Goal: Information Seeking & Learning: Learn about a topic

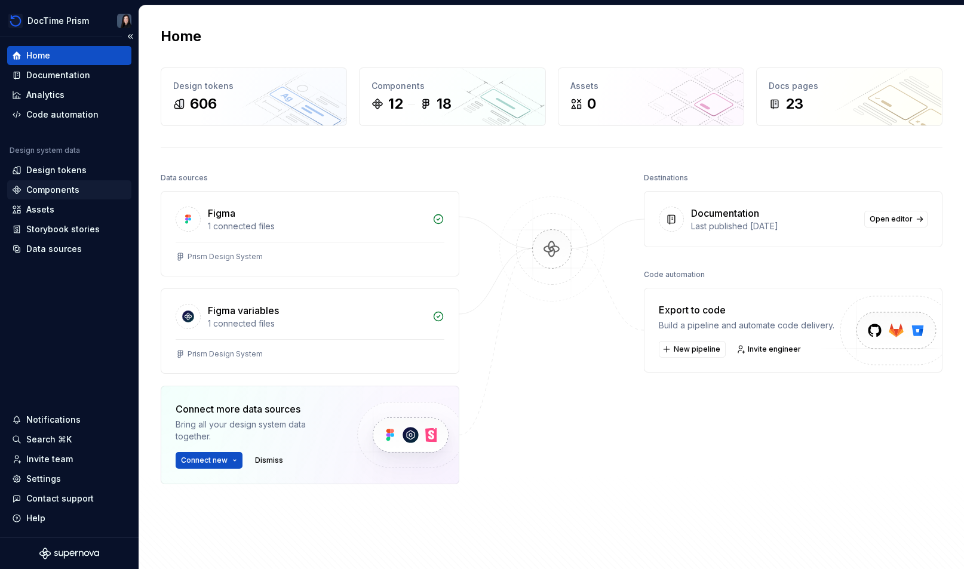
click at [76, 185] on div "Components" at bounding box center [52, 190] width 53 height 12
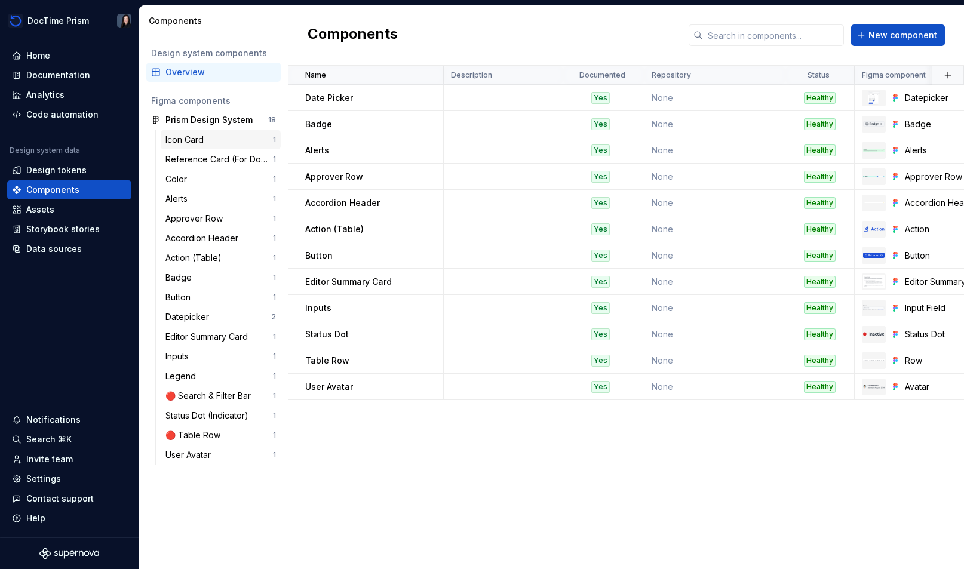
click at [222, 134] on div "Icon Card" at bounding box center [219, 140] width 108 height 12
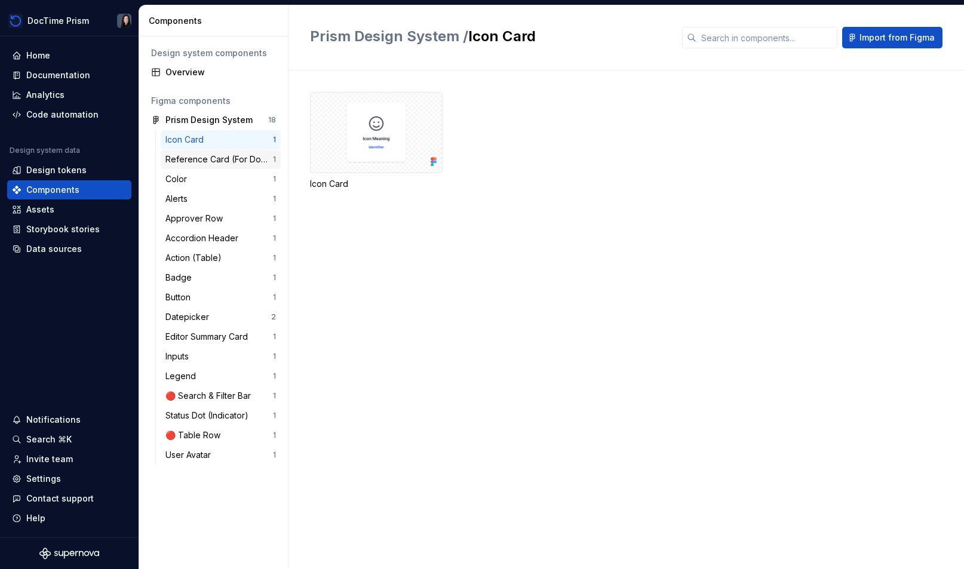
click at [220, 156] on div "Reference Card (For Documentation)" at bounding box center [219, 160] width 108 height 12
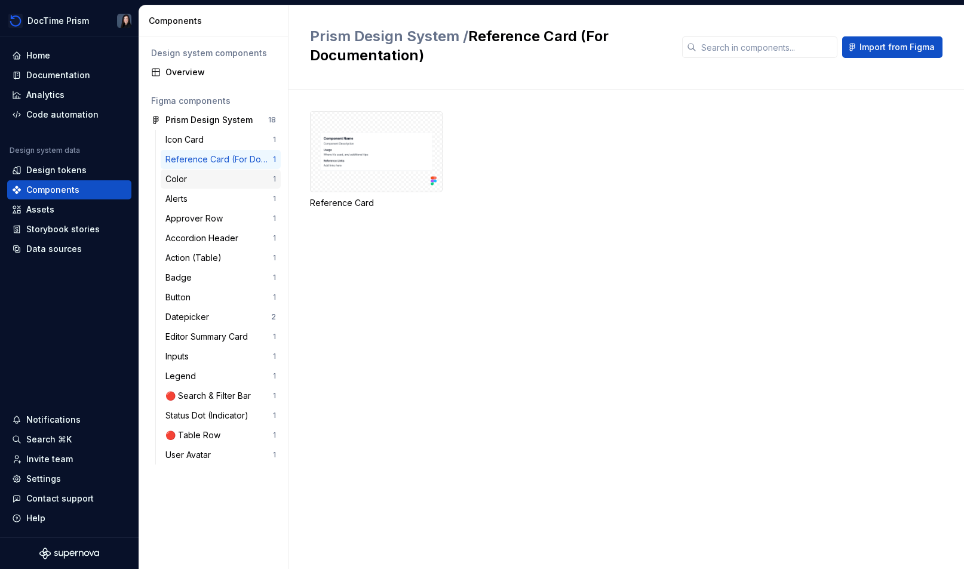
click at [216, 179] on div "Color" at bounding box center [219, 179] width 108 height 12
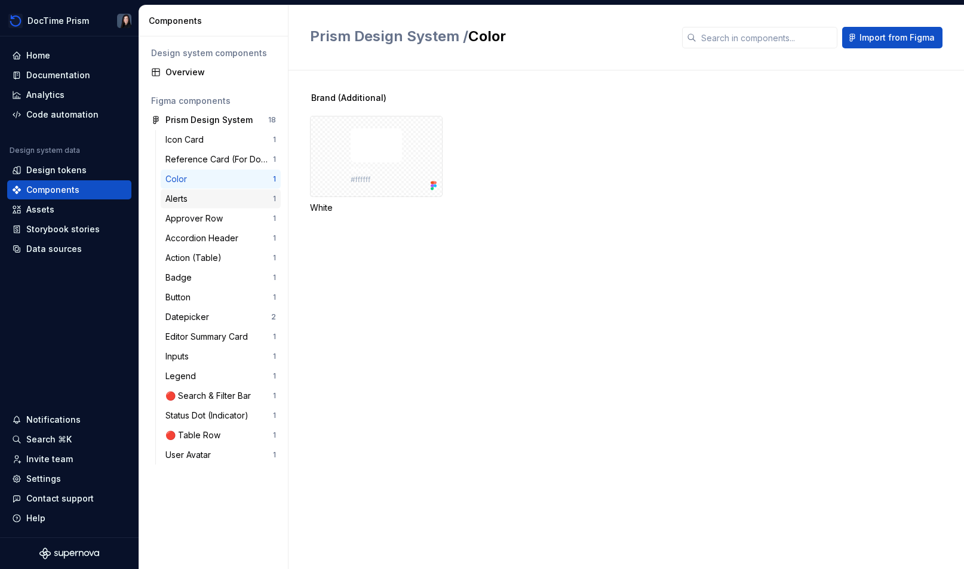
click at [194, 197] on div "Alerts" at bounding box center [219, 199] width 108 height 12
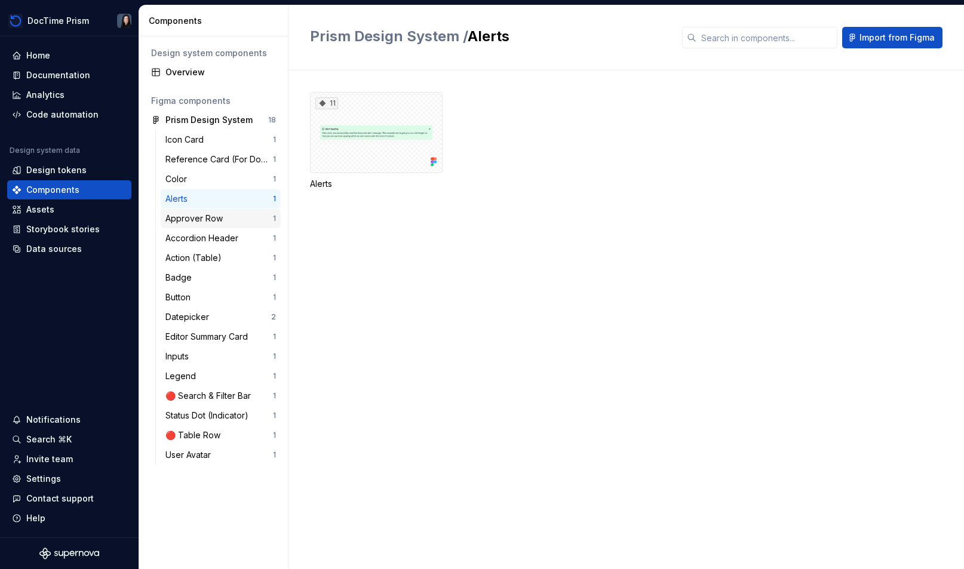
click at [194, 224] on div "Approver Row" at bounding box center [196, 219] width 62 height 12
click at [356, 155] on div "4" at bounding box center [376, 132] width 133 height 81
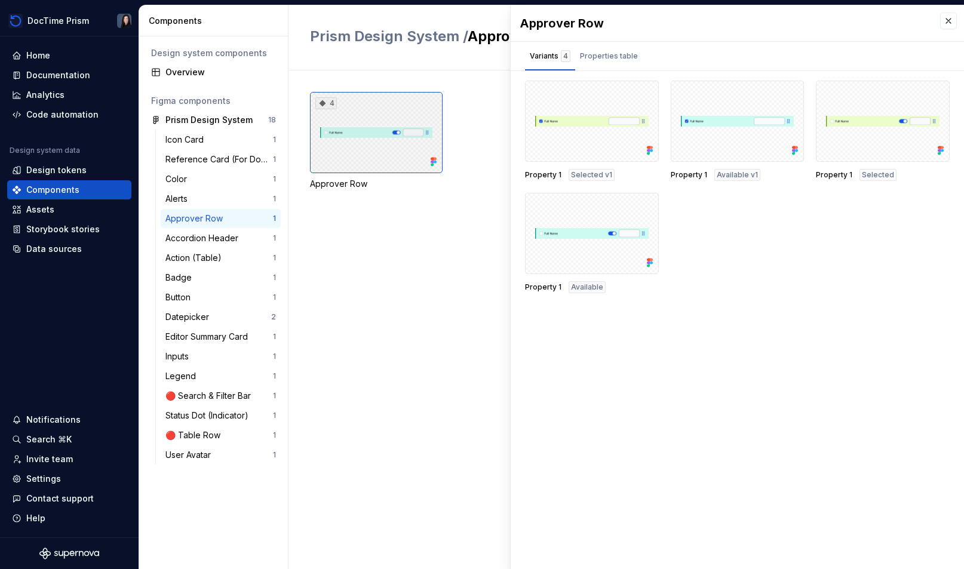
click at [357, 140] on div "4" at bounding box center [376, 132] width 133 height 81
click at [560, 134] on div at bounding box center [592, 121] width 134 height 81
click at [375, 243] on div "4 Approver Row" at bounding box center [637, 319] width 654 height 499
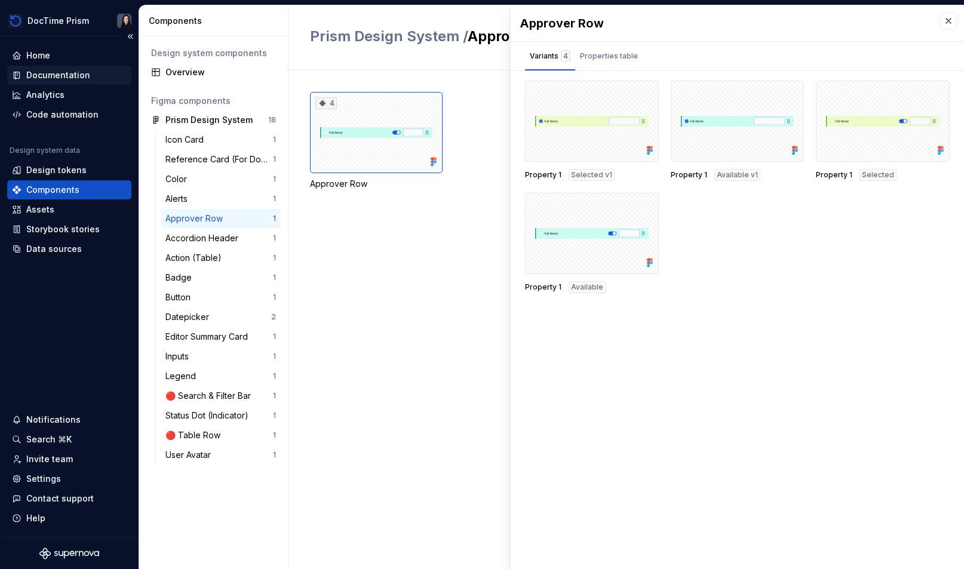
click at [73, 72] on div "Documentation" at bounding box center [58, 75] width 64 height 12
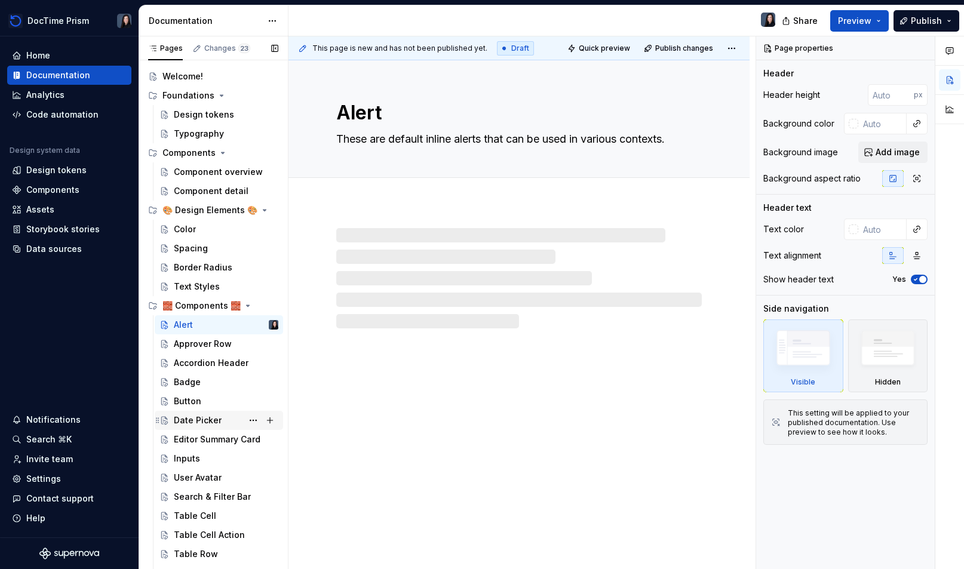
scroll to position [30, 0]
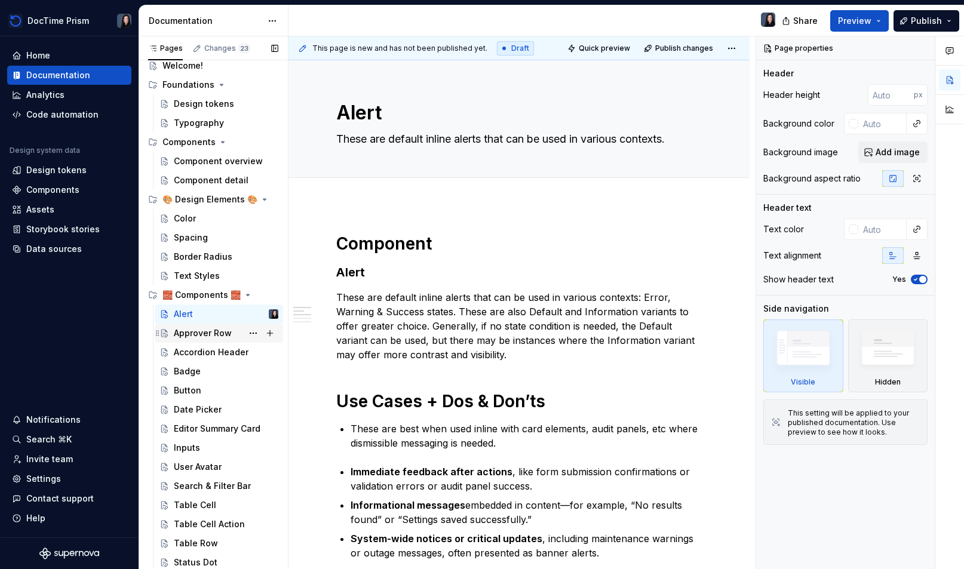
click at [229, 337] on div "Approver Row" at bounding box center [203, 333] width 58 height 12
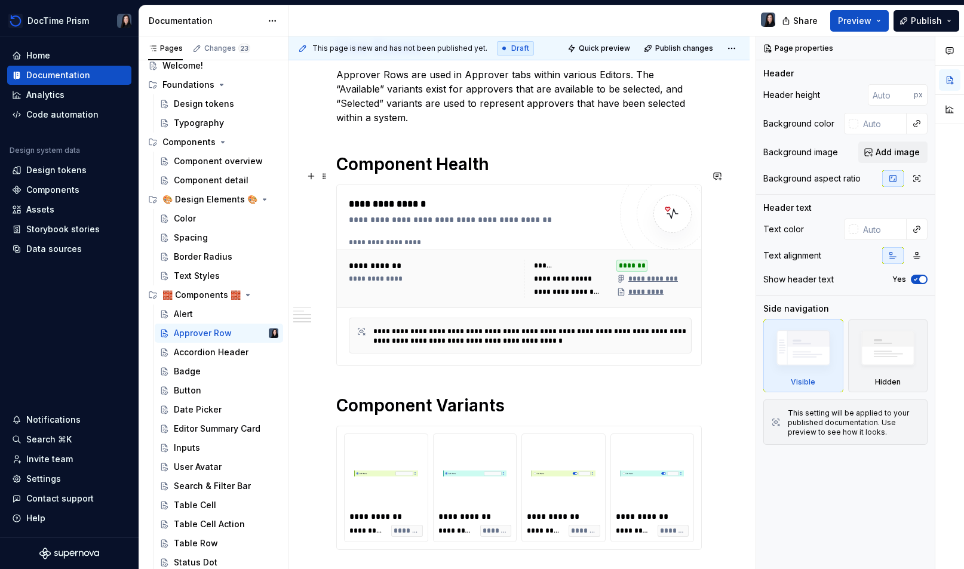
scroll to position [610, 0]
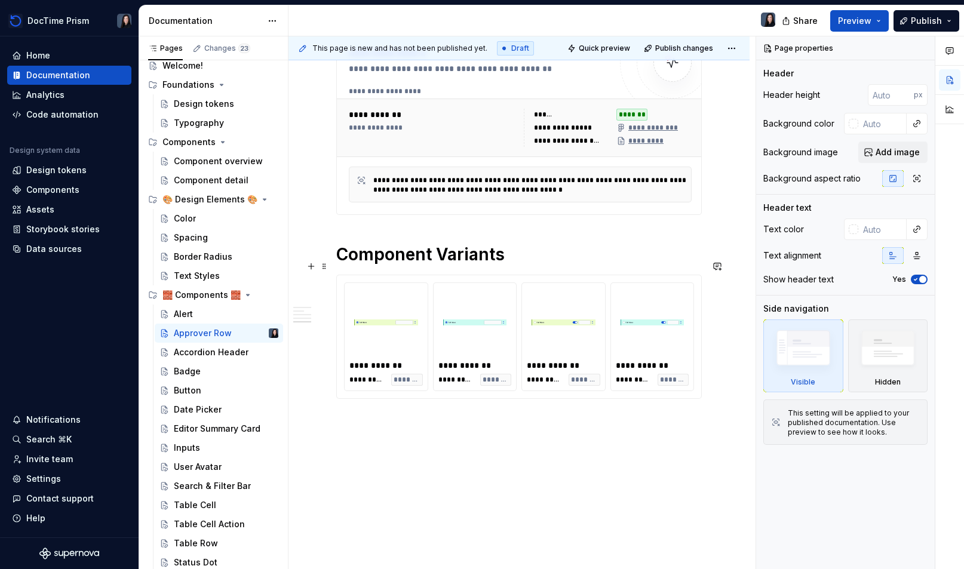
click at [380, 360] on div "**********" at bounding box center [386, 366] width 75 height 12
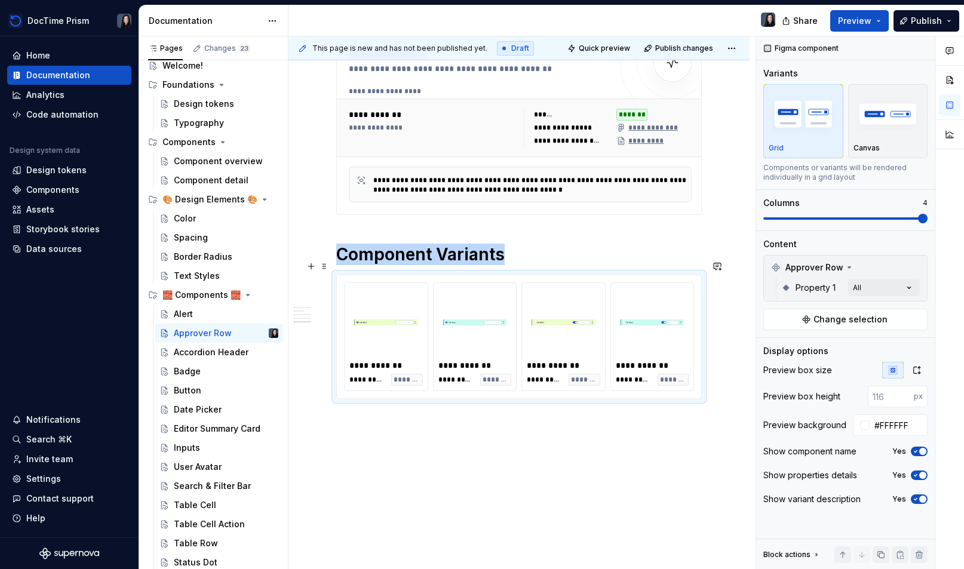
click at [380, 360] on div "**********" at bounding box center [386, 366] width 75 height 12
click at [381, 297] on img at bounding box center [386, 323] width 64 height 60
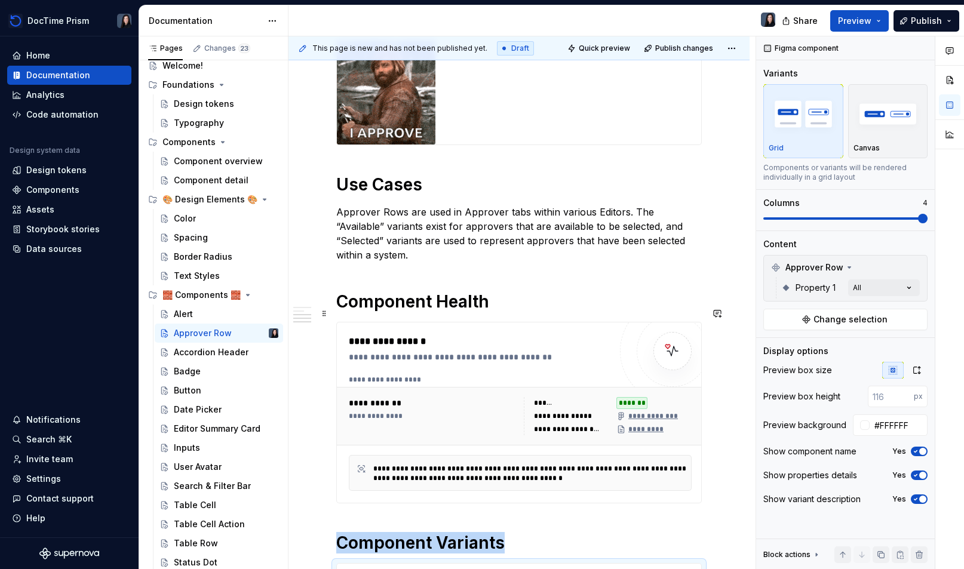
scroll to position [321, 0]
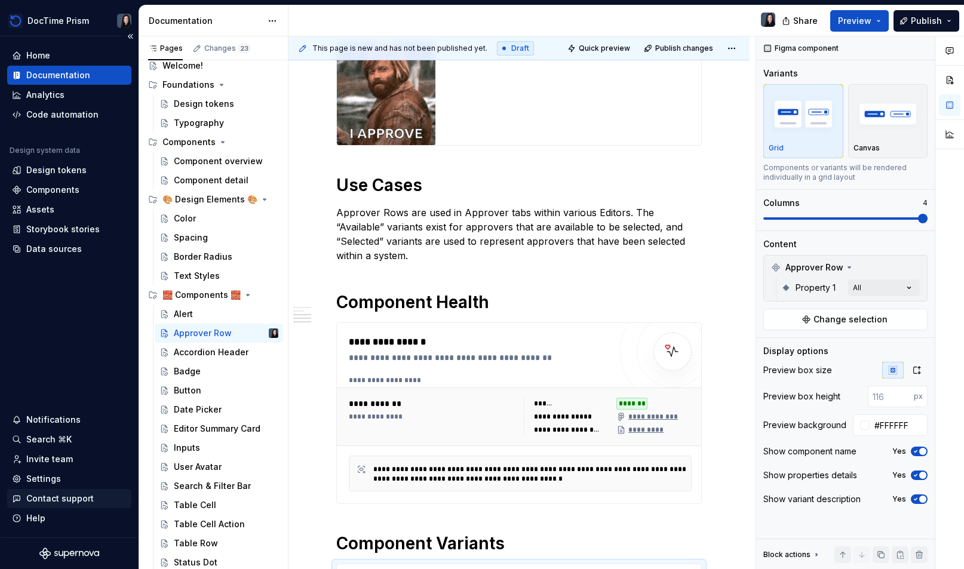
type textarea "*"
